Goal: Task Accomplishment & Management: Use online tool/utility

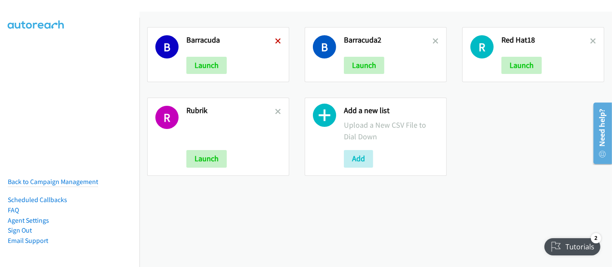
click at [277, 39] on icon at bounding box center [278, 42] width 6 height 6
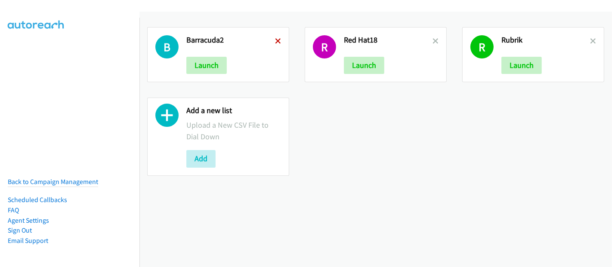
click at [278, 39] on icon at bounding box center [278, 42] width 6 height 6
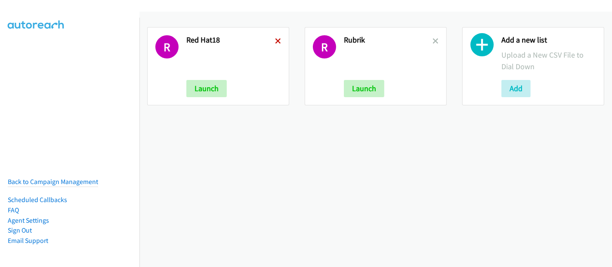
click at [276, 39] on icon at bounding box center [278, 42] width 6 height 6
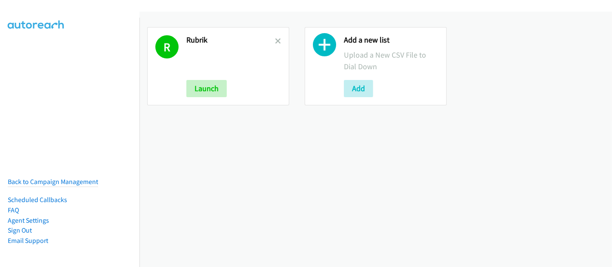
click at [276, 39] on icon at bounding box center [278, 42] width 6 height 6
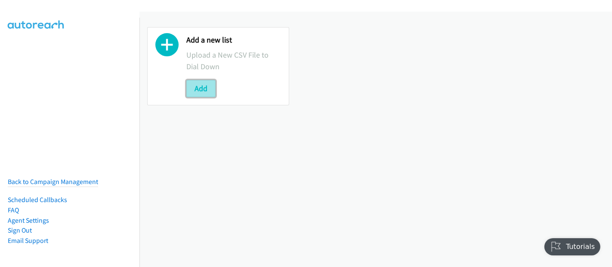
click at [210, 86] on button "Add" at bounding box center [200, 88] width 29 height 17
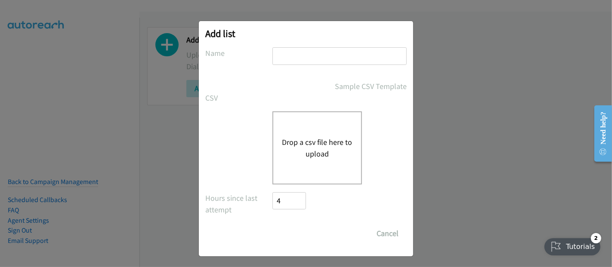
click at [318, 141] on button "Drop a csv file here to upload" at bounding box center [317, 147] width 71 height 23
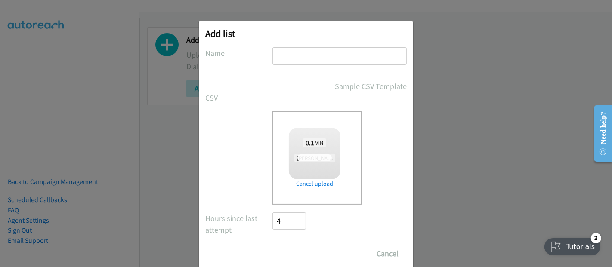
click at [303, 54] on input "text" at bounding box center [339, 56] width 134 height 18
checkbox input "true"
type input "Fujitsu"
click at [293, 256] on input "Save List" at bounding box center [294, 253] width 45 height 17
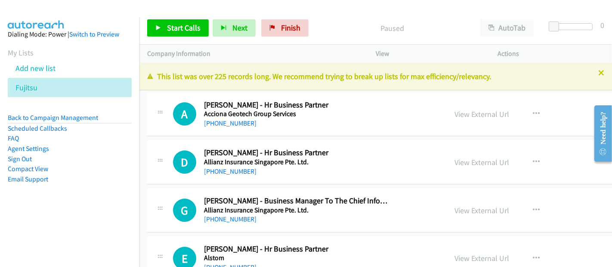
click at [293, 256] on h5 "Alstom" at bounding box center [296, 258] width 185 height 9
click at [170, 25] on span "Start Calls" at bounding box center [184, 28] width 34 height 10
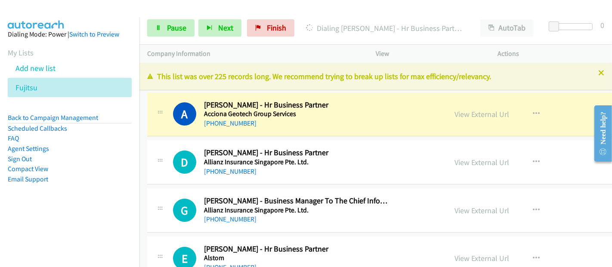
click at [26, 260] on nav "Dialing Mode: Power | Switch to Preview My Lists Add new list Fujitsu Back to C…" at bounding box center [70, 151] width 140 height 267
click at [40, 243] on nav "Dialing Mode: Power | Switch to Preview My Lists Add new list Fujitsu Back to C…" at bounding box center [70, 151] width 140 height 267
click at [501, 111] on link "View External Url" at bounding box center [481, 114] width 55 height 10
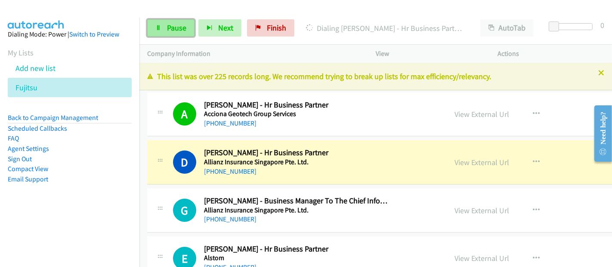
click at [164, 27] on link "Pause" at bounding box center [170, 27] width 47 height 17
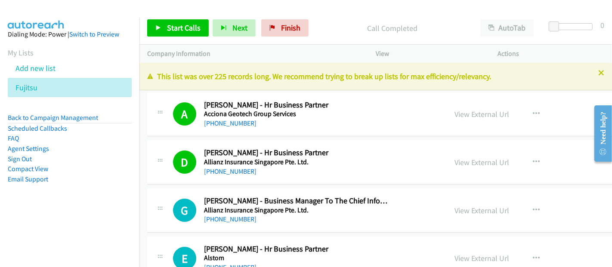
click at [71, 226] on nav "Dialing Mode: Power | Switch to Preview My Lists Add new list Fujitsu Back to C…" at bounding box center [70, 151] width 140 height 267
click at [457, 88] on div "This list was over 225 records long. We recommend trying to break up lists for …" at bounding box center [375, 77] width 473 height 28
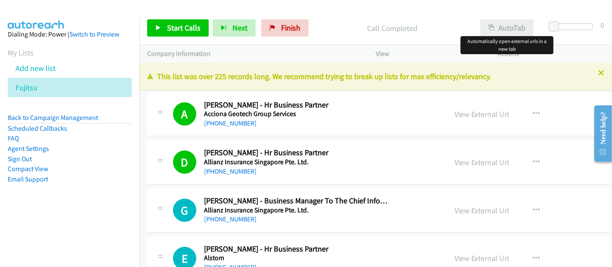
scroll to position [13572, 0]
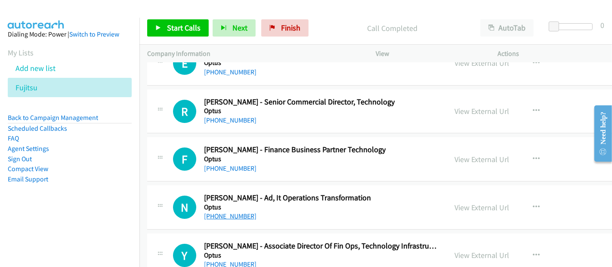
click at [232, 212] on link "[PHONE_NUMBER]" at bounding box center [230, 216] width 53 height 8
click at [484, 203] on link "View External Url" at bounding box center [481, 208] width 55 height 10
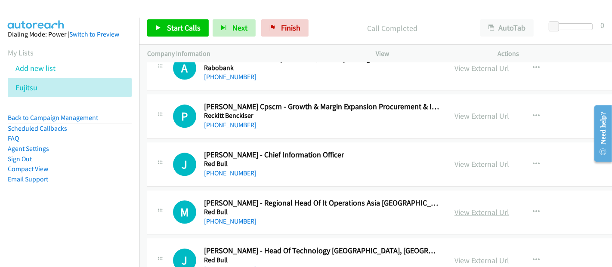
click at [474, 207] on link "View External Url" at bounding box center [481, 212] width 55 height 10
click at [445, 22] on p "Call Completed" at bounding box center [392, 28] width 145 height 12
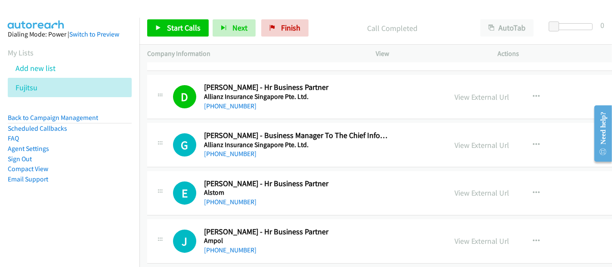
scroll to position [0, 0]
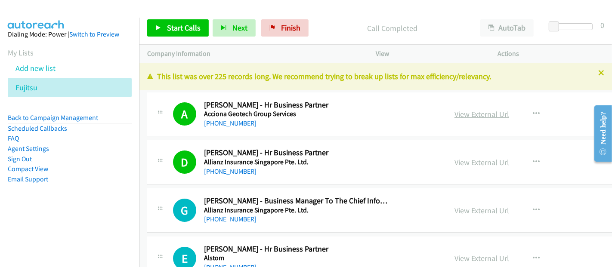
click at [488, 114] on link "View External Url" at bounding box center [481, 114] width 55 height 10
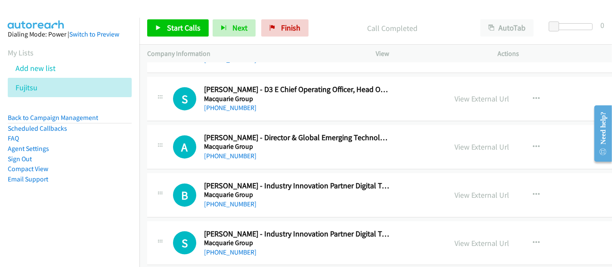
scroll to position [21586, 0]
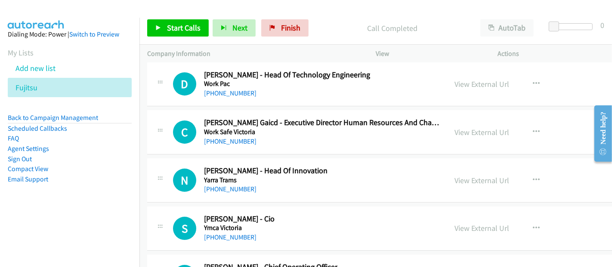
click at [290, 214] on div "S Callback Scheduled [PERSON_NAME] - Cio [PERSON_NAME] [GEOGRAPHIC_DATA]/[GEOGR…" at bounding box center [306, 228] width 266 height 28
click at [475, 223] on link "View External Url" at bounding box center [481, 228] width 55 height 10
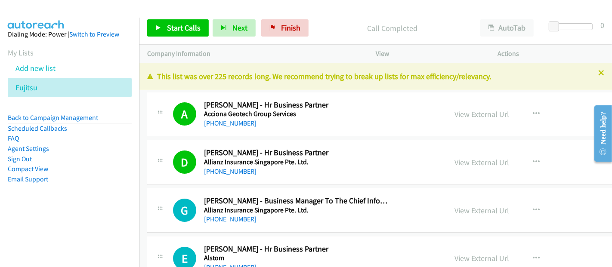
scroll to position [567, 0]
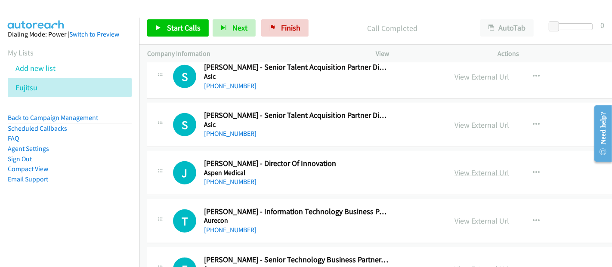
click at [469, 170] on link "View External Url" at bounding box center [481, 173] width 55 height 10
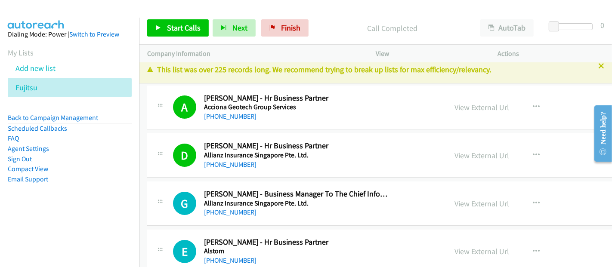
scroll to position [0, 0]
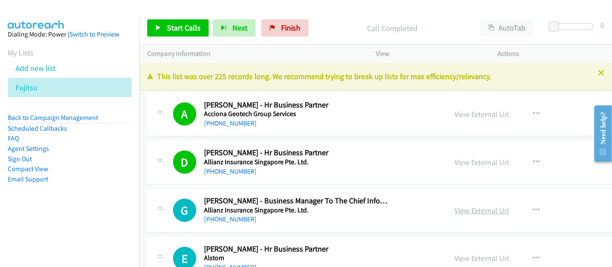
click at [484, 210] on link "View External Url" at bounding box center [481, 211] width 55 height 10
click at [185, 28] on span "Start Calls" at bounding box center [184, 28] width 34 height 10
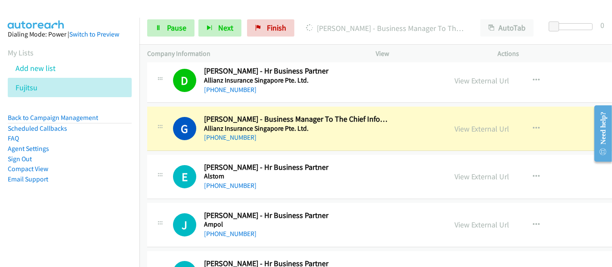
scroll to position [96, 0]
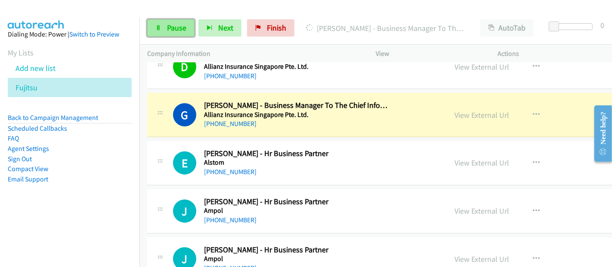
click at [182, 26] on span "Pause" at bounding box center [176, 28] width 19 height 10
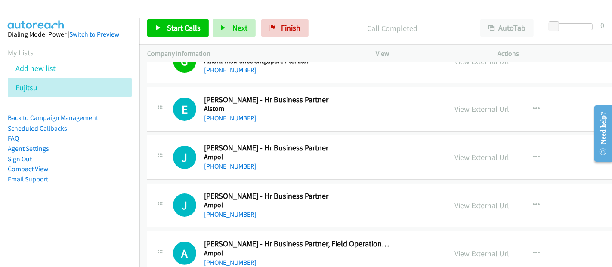
scroll to position [239, 0]
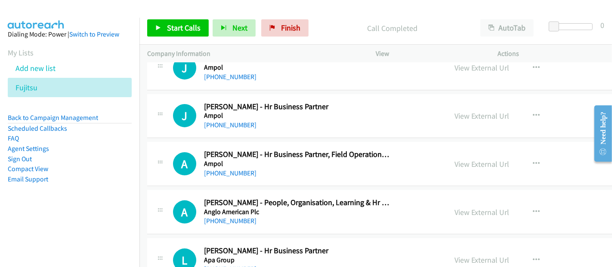
click at [330, 169] on div "[PHONE_NUMBER]" at bounding box center [296, 173] width 185 height 10
click at [287, 201] on h2 "[PERSON_NAME] - People, Organisation, Learning & Hr Systems Business Partner" at bounding box center [296, 203] width 185 height 10
click at [539, 211] on icon "button" at bounding box center [536, 212] width 7 height 7
click at [426, 210] on div at bounding box center [306, 133] width 612 height 267
click at [484, 207] on link "View External Url" at bounding box center [481, 212] width 55 height 10
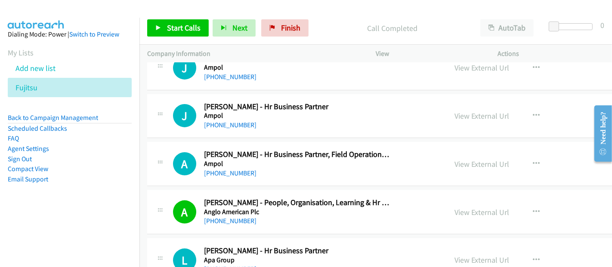
scroll to position [1047, 0]
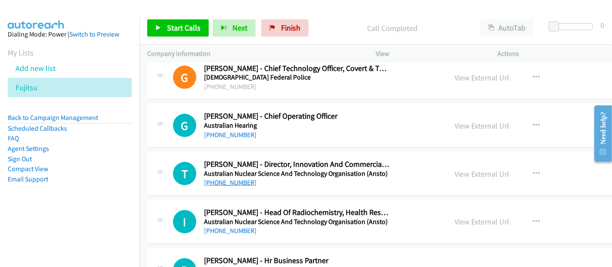
click at [247, 179] on link "[PHONE_NUMBER]" at bounding box center [230, 183] width 53 height 8
click at [403, 171] on div "T Callback Scheduled [PERSON_NAME] - Director, Innovation And Commercialisation…" at bounding box center [306, 174] width 266 height 28
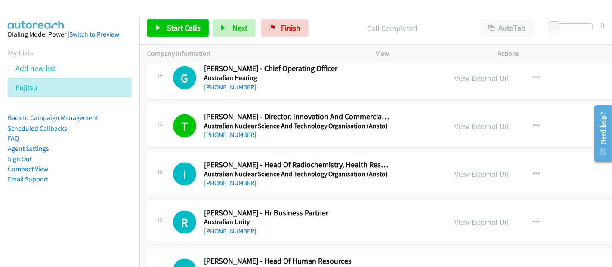
scroll to position [1815, 0]
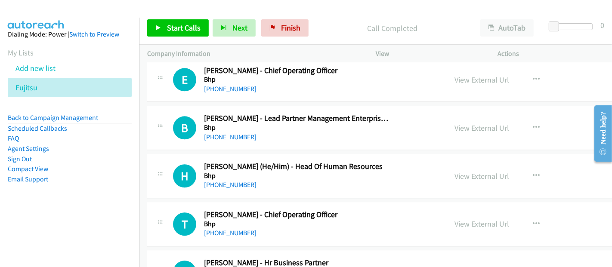
click at [364, 180] on div "[PHONE_NUMBER]" at bounding box center [296, 185] width 185 height 10
click at [231, 182] on link "[PHONE_NUMBER]" at bounding box center [230, 185] width 53 height 8
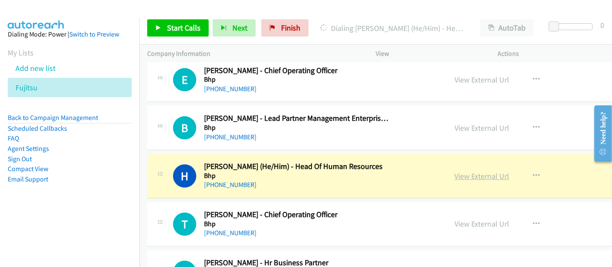
click at [493, 171] on link "View External Url" at bounding box center [481, 176] width 55 height 10
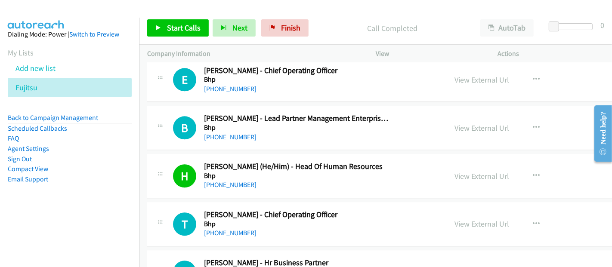
scroll to position [3590, 0]
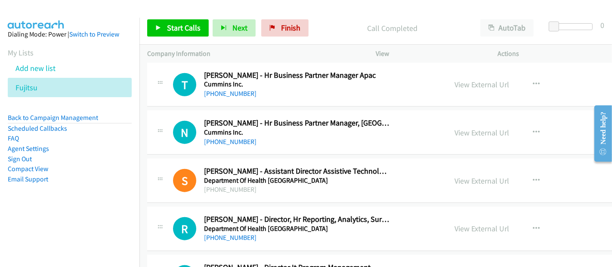
click at [233, 185] on div "[PHONE_NUMBER]" at bounding box center [296, 190] width 185 height 10
click at [235, 185] on div "[PHONE_NUMBER]" at bounding box center [296, 190] width 185 height 10
click at [356, 167] on h2 "[PERSON_NAME] - Assistant Director Assistive Technology" at bounding box center [296, 172] width 185 height 10
click at [337, 176] on h5 "Department Of Health [GEOGRAPHIC_DATA]" at bounding box center [296, 180] width 185 height 9
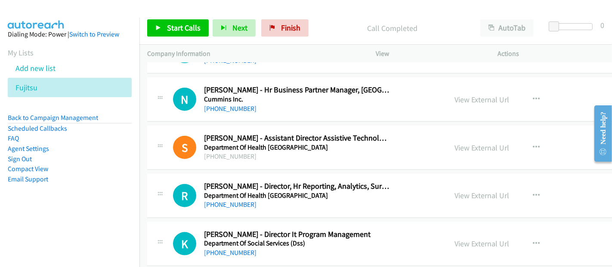
scroll to position [3638, 0]
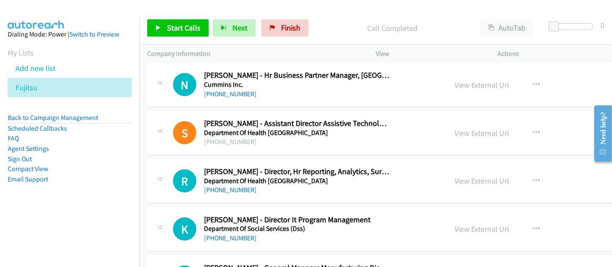
click at [231, 137] on div "[PHONE_NUMBER]" at bounding box center [296, 142] width 185 height 10
click at [329, 137] on div "[PHONE_NUMBER]" at bounding box center [296, 142] width 185 height 10
click at [243, 137] on div "[PHONE_NUMBER]" at bounding box center [296, 142] width 185 height 10
click at [370, 129] on h5 "Department Of Health [GEOGRAPHIC_DATA]" at bounding box center [296, 133] width 185 height 9
click at [324, 129] on h5 "Department Of Health [GEOGRAPHIC_DATA]" at bounding box center [296, 133] width 185 height 9
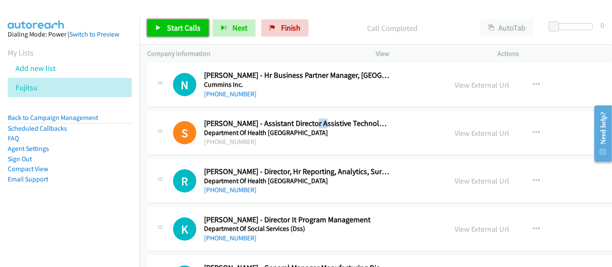
click at [185, 31] on span "Start Calls" at bounding box center [184, 28] width 34 height 10
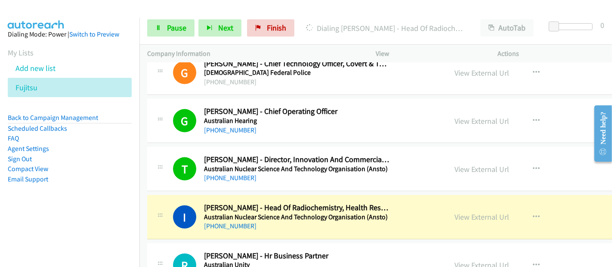
scroll to position [1147, 0]
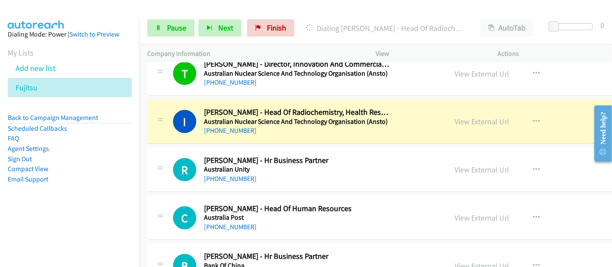
click at [353, 131] on div "[PHONE_NUMBER]" at bounding box center [296, 131] width 185 height 10
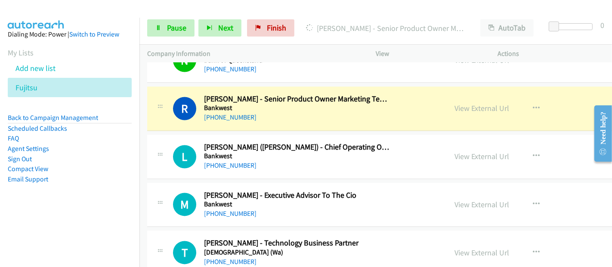
scroll to position [1434, 0]
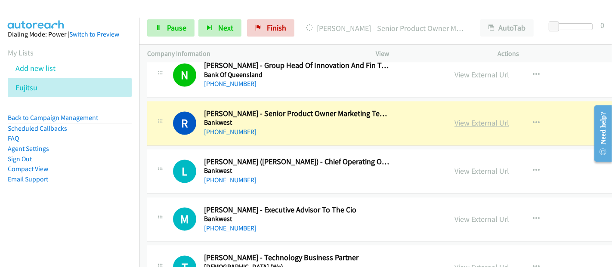
click at [483, 118] on link "View External Url" at bounding box center [481, 123] width 55 height 10
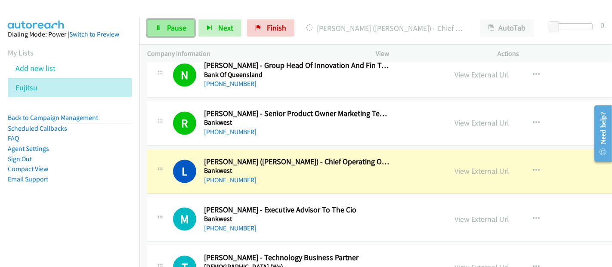
click at [181, 25] on span "Pause" at bounding box center [176, 28] width 19 height 10
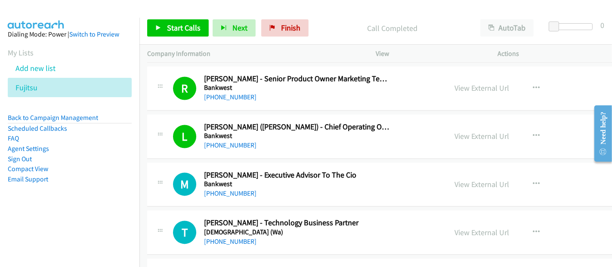
scroll to position [1482, 0]
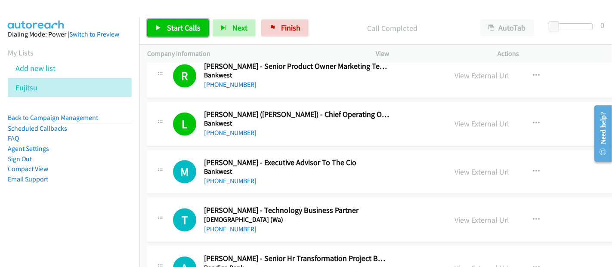
click at [185, 28] on span "Start Calls" at bounding box center [184, 28] width 34 height 10
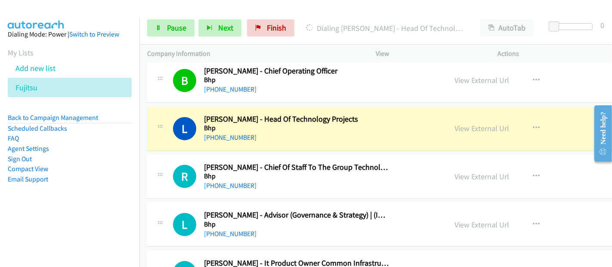
scroll to position [2295, 0]
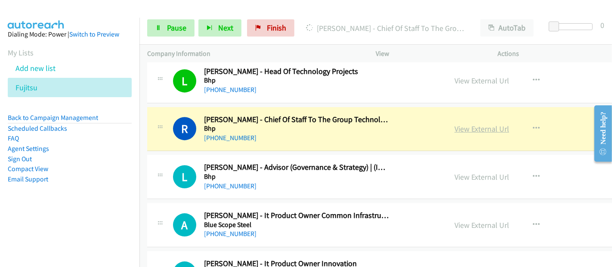
click at [497, 125] on link "View External Url" at bounding box center [481, 129] width 55 height 10
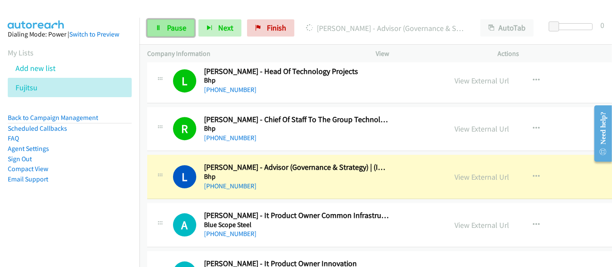
click at [156, 29] on icon at bounding box center [158, 28] width 6 height 6
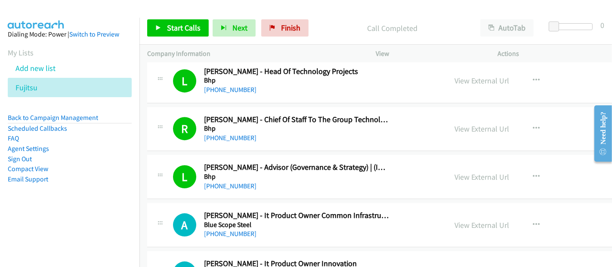
scroll to position [2390, 0]
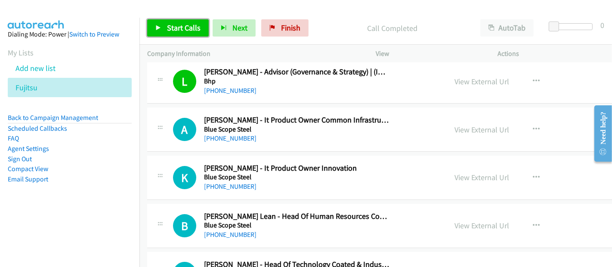
click at [186, 30] on span "Start Calls" at bounding box center [184, 28] width 34 height 10
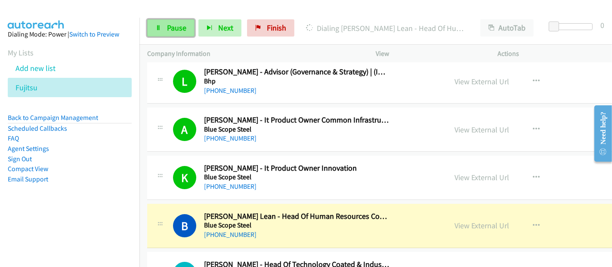
click at [177, 28] on span "Pause" at bounding box center [176, 28] width 19 height 10
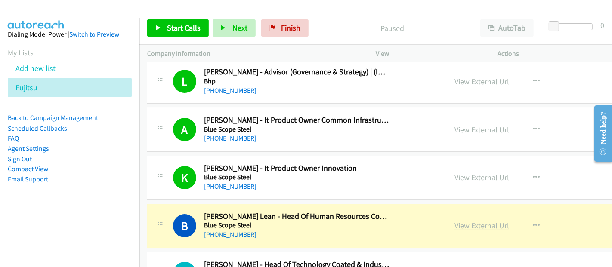
click at [477, 221] on link "View External Url" at bounding box center [481, 226] width 55 height 10
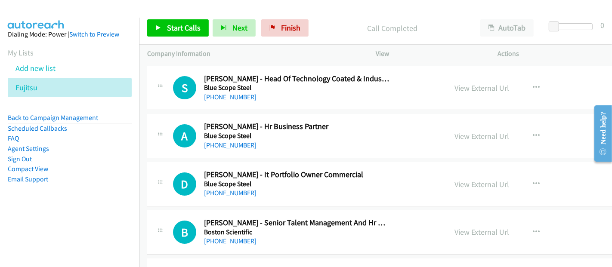
scroll to position [2534, 0]
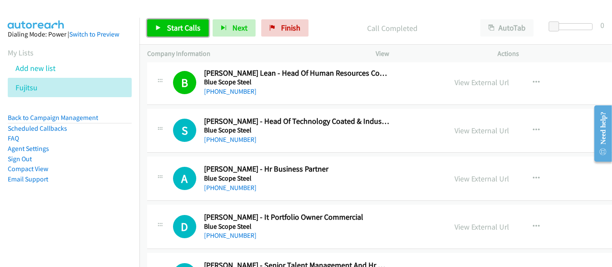
click at [177, 29] on span "Start Calls" at bounding box center [184, 28] width 34 height 10
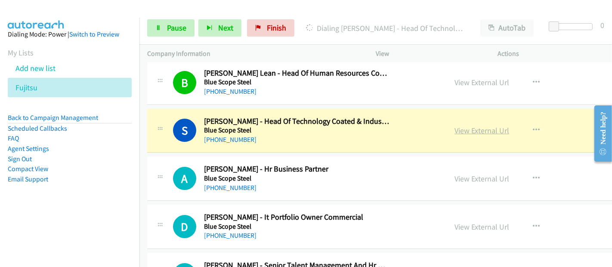
click at [483, 126] on link "View External Url" at bounding box center [481, 131] width 55 height 10
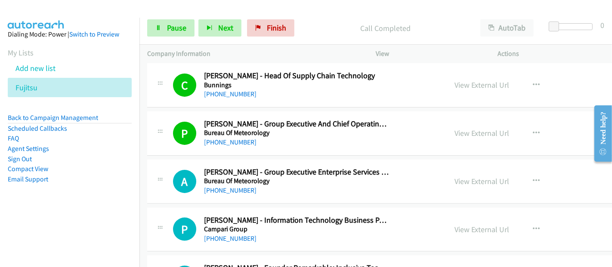
scroll to position [3060, 0]
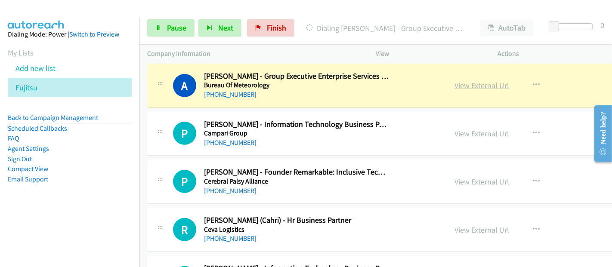
click at [477, 80] on link "View External Url" at bounding box center [481, 85] width 55 height 10
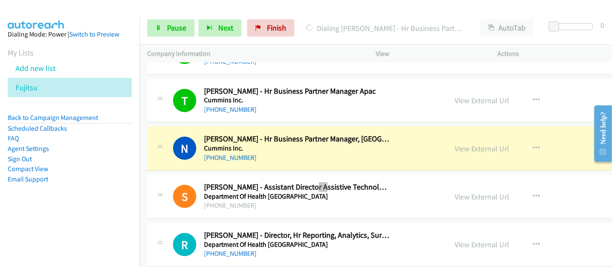
scroll to position [3634, 0]
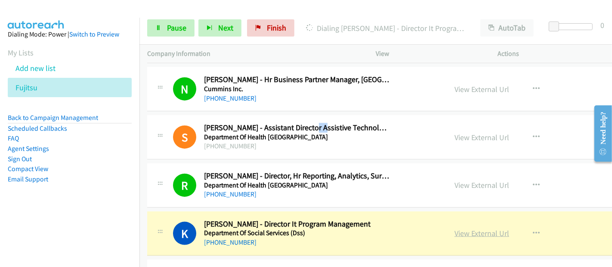
click at [479, 229] on link "View External Url" at bounding box center [481, 234] width 55 height 10
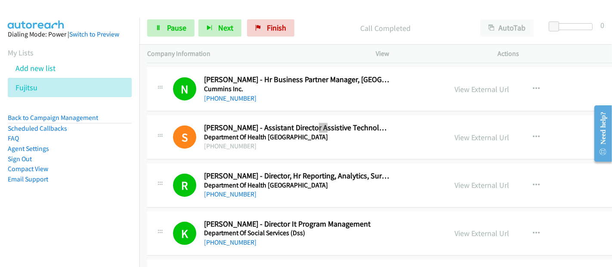
scroll to position [3729, 0]
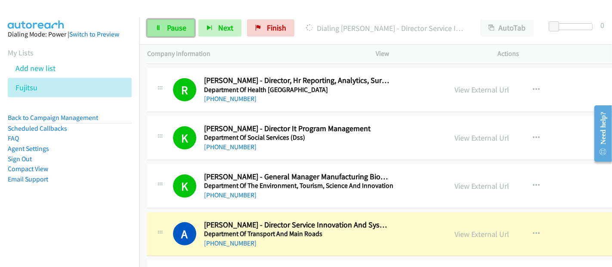
click at [181, 29] on span "Pause" at bounding box center [176, 28] width 19 height 10
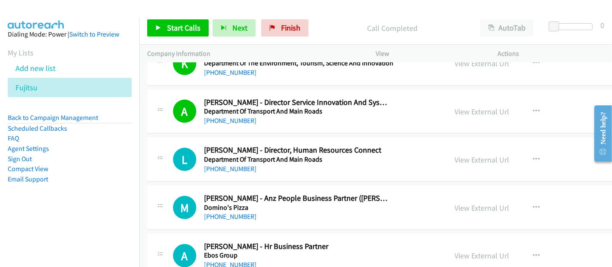
scroll to position [3873, 0]
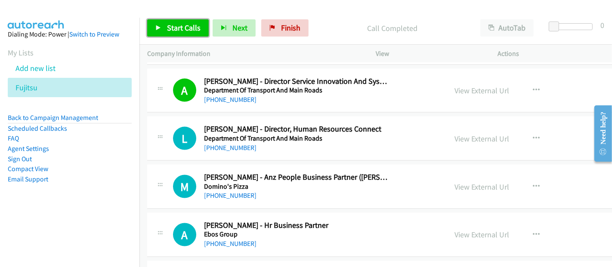
click at [190, 25] on span "Start Calls" at bounding box center [184, 28] width 34 height 10
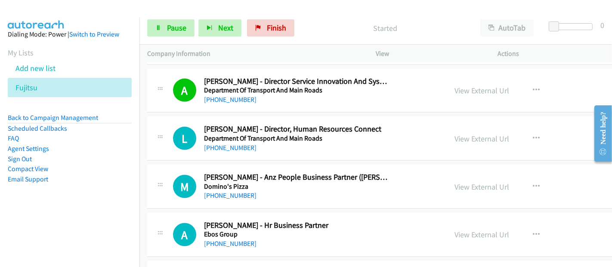
click at [254, 239] on div "[PHONE_NUMBER]" at bounding box center [296, 244] width 185 height 10
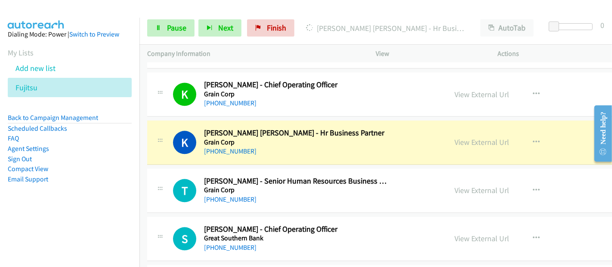
scroll to position [4542, 0]
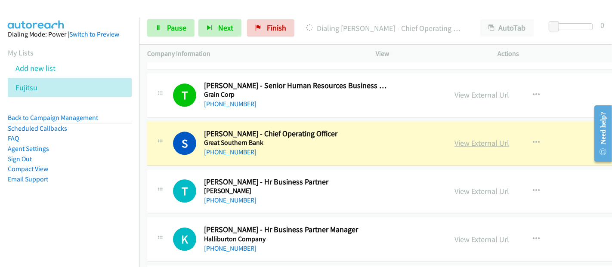
click at [478, 138] on link "View External Url" at bounding box center [481, 143] width 55 height 10
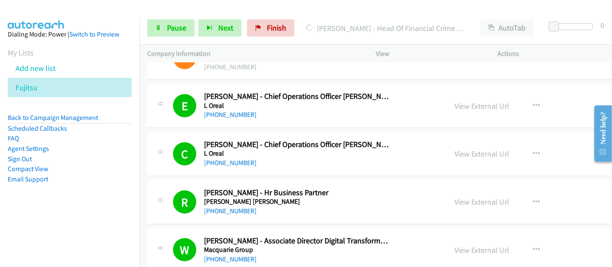
scroll to position [6359, 0]
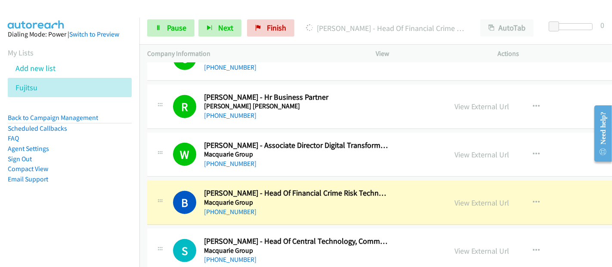
click at [233, 181] on div "B Callback Scheduled [PERSON_NAME] - Head Of Financial Crime Risk Technology Ma…" at bounding box center [431, 203] width 568 height 44
click at [590, 227] on td "S Callback Scheduled [PERSON_NAME] - Head Of Central Technology, Commodities & …" at bounding box center [431, 251] width 584 height 48
click at [474, 198] on link "View External Url" at bounding box center [481, 203] width 55 height 10
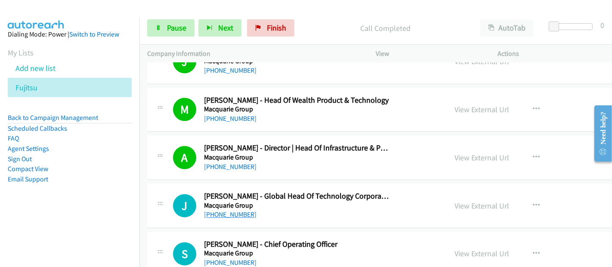
scroll to position [6981, 0]
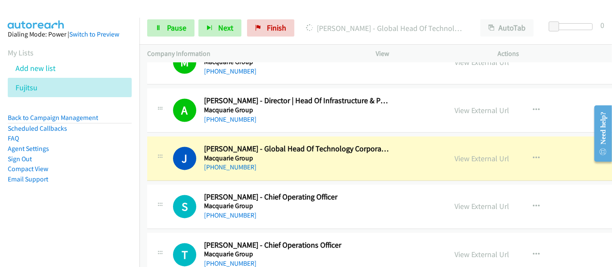
click at [236, 136] on div "J Callback Scheduled [PERSON_NAME] - Global Head Of Technology Corporate Real E…" at bounding box center [431, 158] width 568 height 44
click at [467, 154] on link "View External Url" at bounding box center [481, 159] width 55 height 10
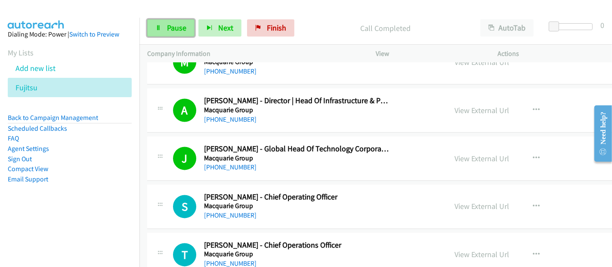
click at [173, 31] on span "Pause" at bounding box center [176, 28] width 19 height 10
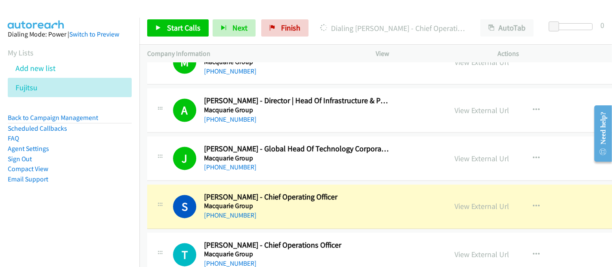
click at [230, 185] on div "S Callback Scheduled [PERSON_NAME] - Chief Operating Officer Macquarie Group [G…" at bounding box center [431, 207] width 568 height 44
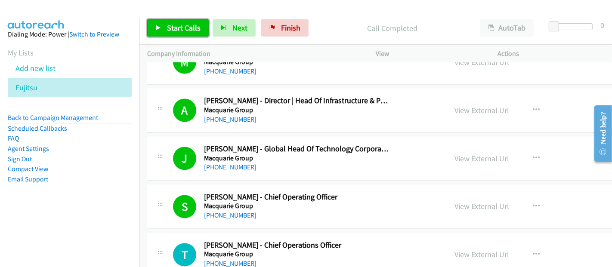
click at [181, 31] on span "Start Calls" at bounding box center [184, 28] width 34 height 10
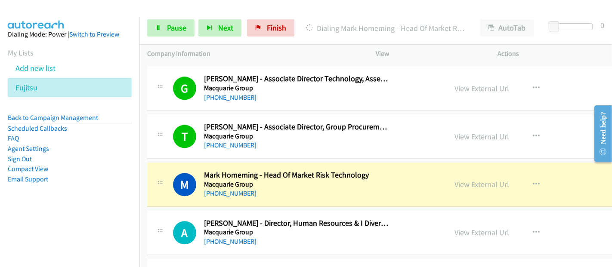
scroll to position [7316, 0]
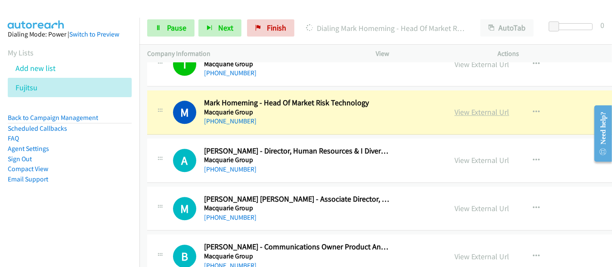
click at [491, 107] on link "View External Url" at bounding box center [481, 112] width 55 height 10
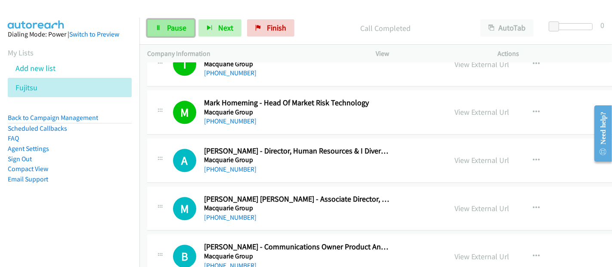
click at [167, 27] on span "Pause" at bounding box center [176, 28] width 19 height 10
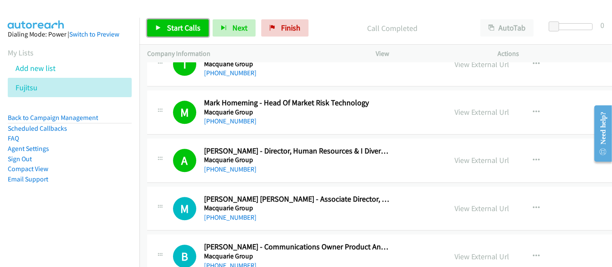
click at [188, 29] on span "Start Calls" at bounding box center [184, 28] width 34 height 10
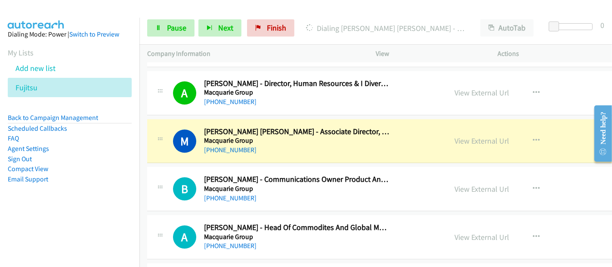
scroll to position [7363, 0]
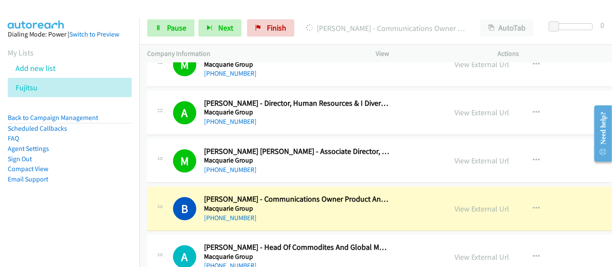
click at [232, 233] on td "A Callback Scheduled [PERSON_NAME] - Head Of Commodites And Global Markets (Cgm…" at bounding box center [431, 257] width 584 height 48
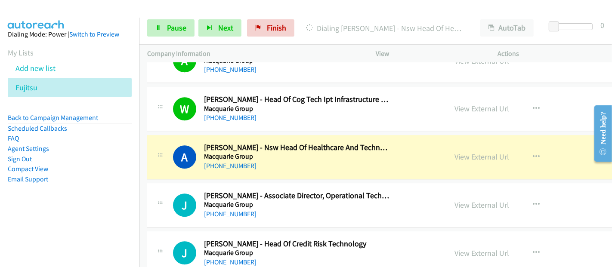
scroll to position [7602, 0]
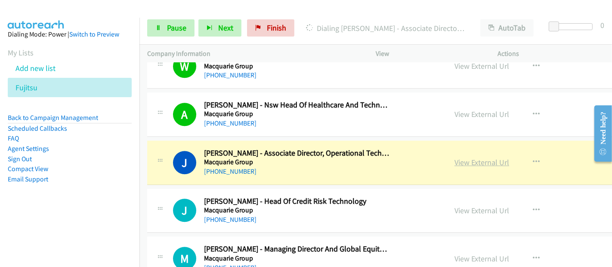
click at [501, 158] on link "View External Url" at bounding box center [481, 163] width 55 height 10
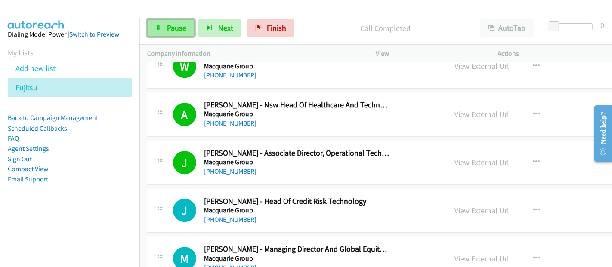
click at [164, 29] on link "Pause" at bounding box center [170, 27] width 47 height 17
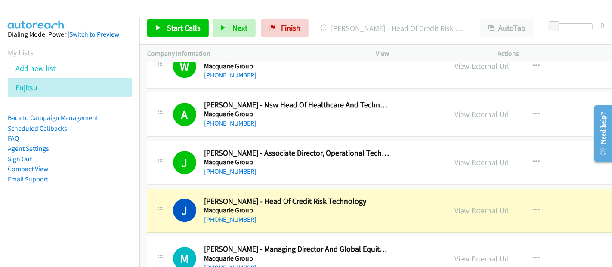
click at [253, 157] on div "J Callback Scheduled [PERSON_NAME] - Associate Director, Operational Technology…" at bounding box center [431, 163] width 568 height 44
